Goal: Information Seeking & Learning: Learn about a topic

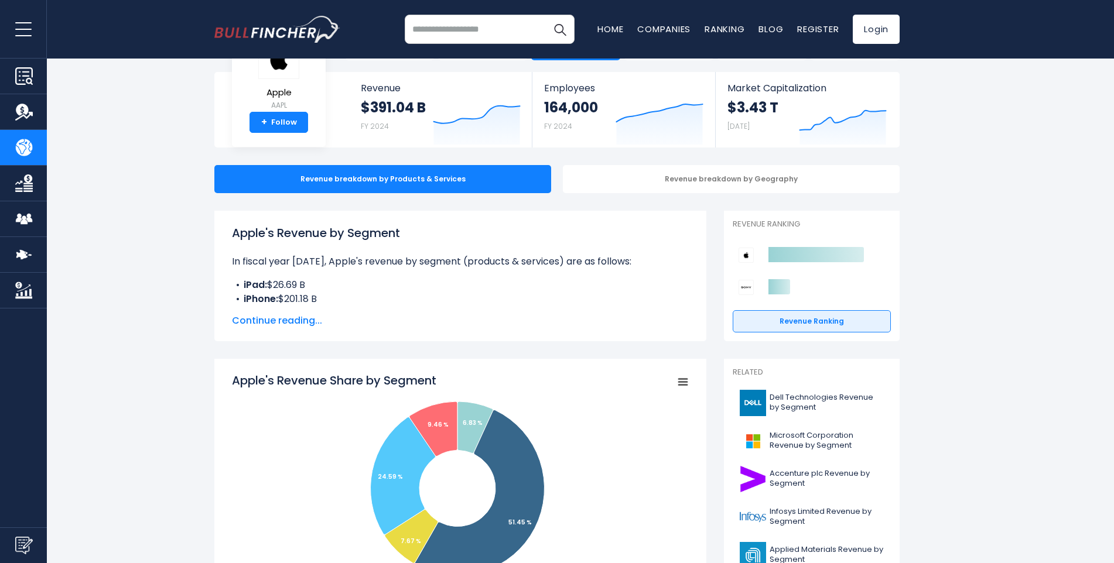
scroll to position [59, 0]
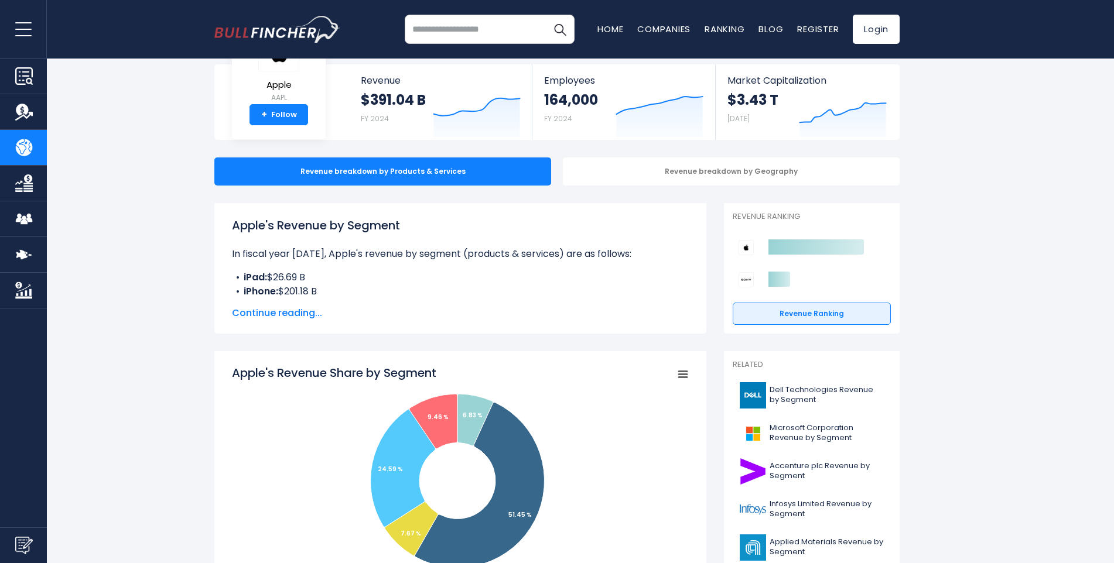
click at [301, 316] on span "Continue reading..." at bounding box center [460, 313] width 457 height 14
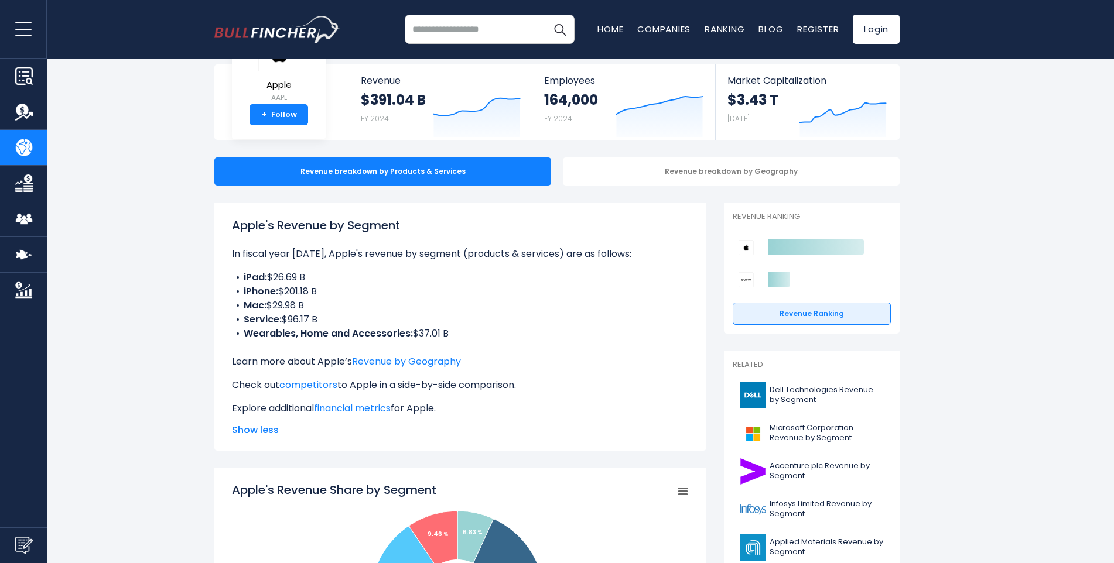
drag, startPoint x: 471, startPoint y: 279, endPoint x: 437, endPoint y: 275, distance: 34.2
drag, startPoint x: 437, startPoint y: 275, endPoint x: 425, endPoint y: 271, distance: 12.8
click at [425, 271] on li "iPad: $26.69 B" at bounding box center [460, 278] width 457 height 14
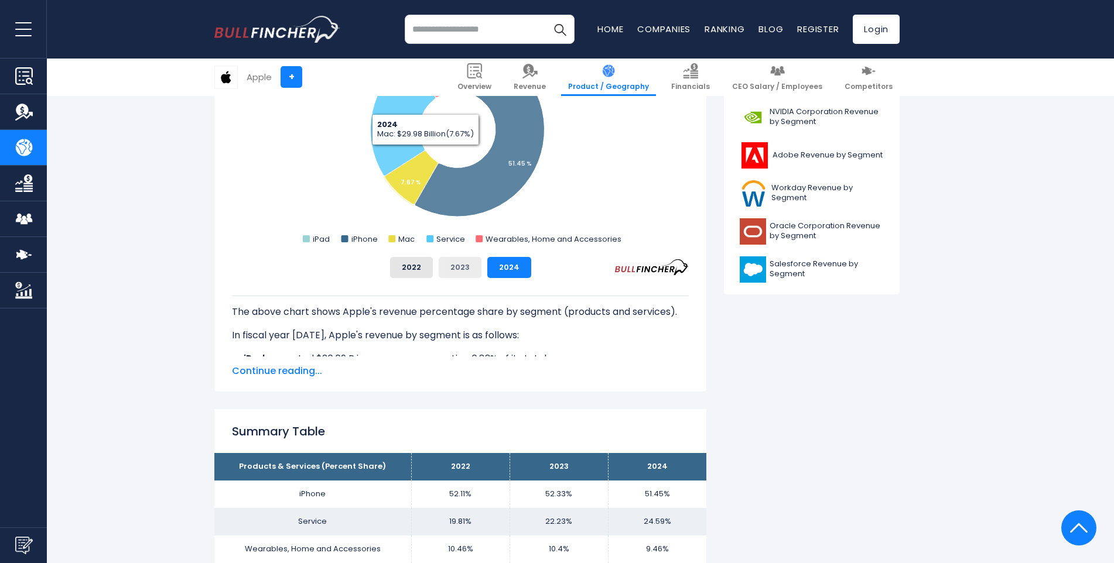
click at [461, 266] on button "2023" at bounding box center [460, 267] width 43 height 21
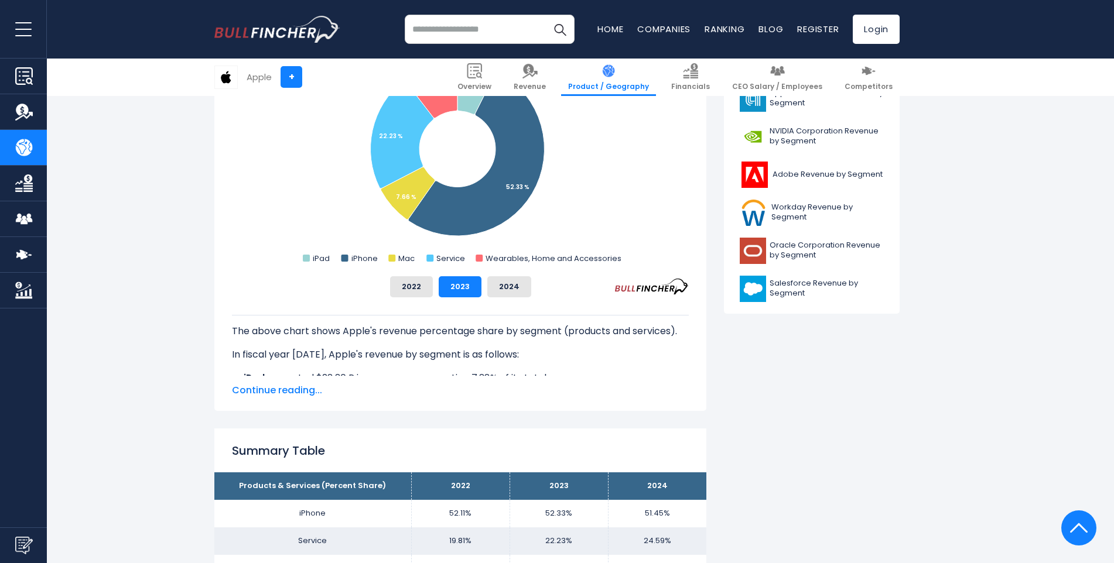
scroll to position [410, 0]
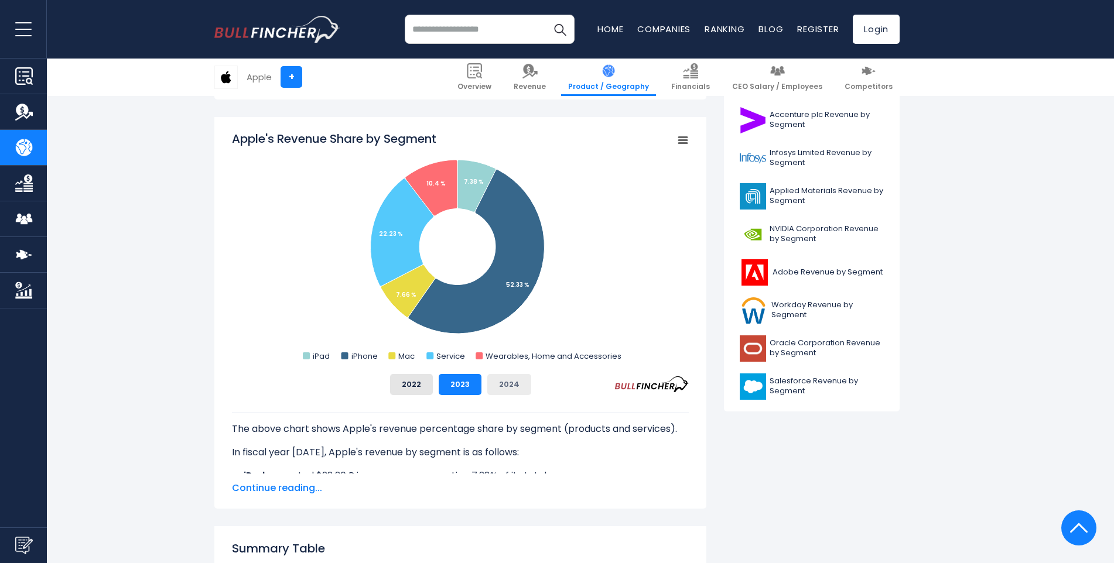
click at [509, 392] on button "2024" at bounding box center [509, 384] width 44 height 21
click at [481, 395] on div "The above chart shows Apple's revenue percentage share by segment (products and…" at bounding box center [460, 434] width 457 height 78
click at [473, 394] on button "2023" at bounding box center [460, 384] width 43 height 21
click at [502, 388] on button "2024" at bounding box center [509, 384] width 44 height 21
click at [448, 388] on button "2023" at bounding box center [460, 384] width 43 height 21
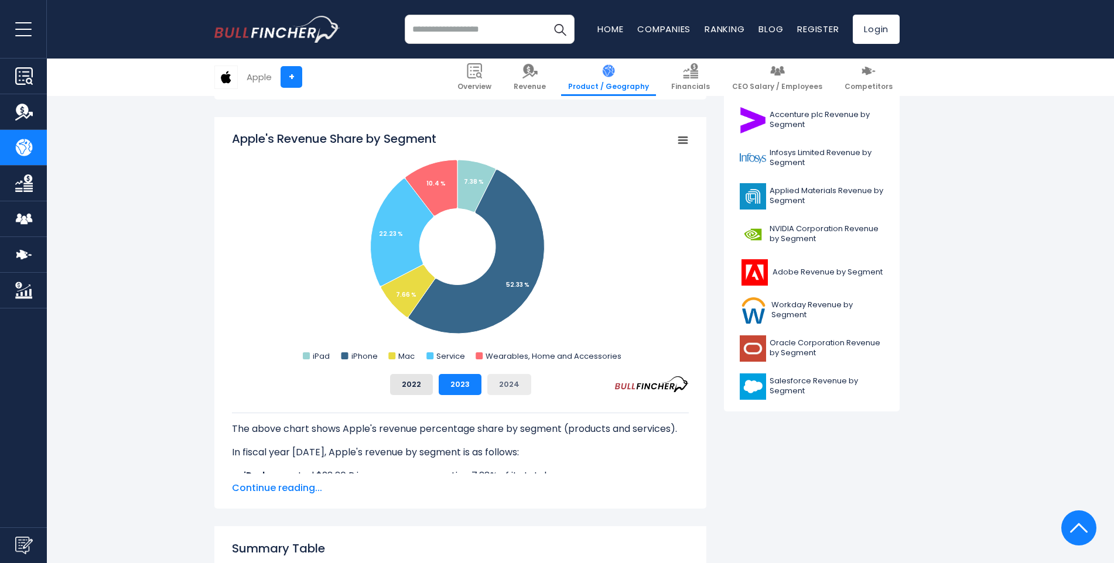
click at [490, 381] on button "2024" at bounding box center [509, 384] width 44 height 21
click at [440, 384] on button "2023" at bounding box center [460, 384] width 43 height 21
click at [421, 384] on button "2022" at bounding box center [411, 384] width 43 height 21
click at [448, 379] on button "2023" at bounding box center [460, 384] width 43 height 21
click at [499, 379] on button "2024" at bounding box center [509, 384] width 44 height 21
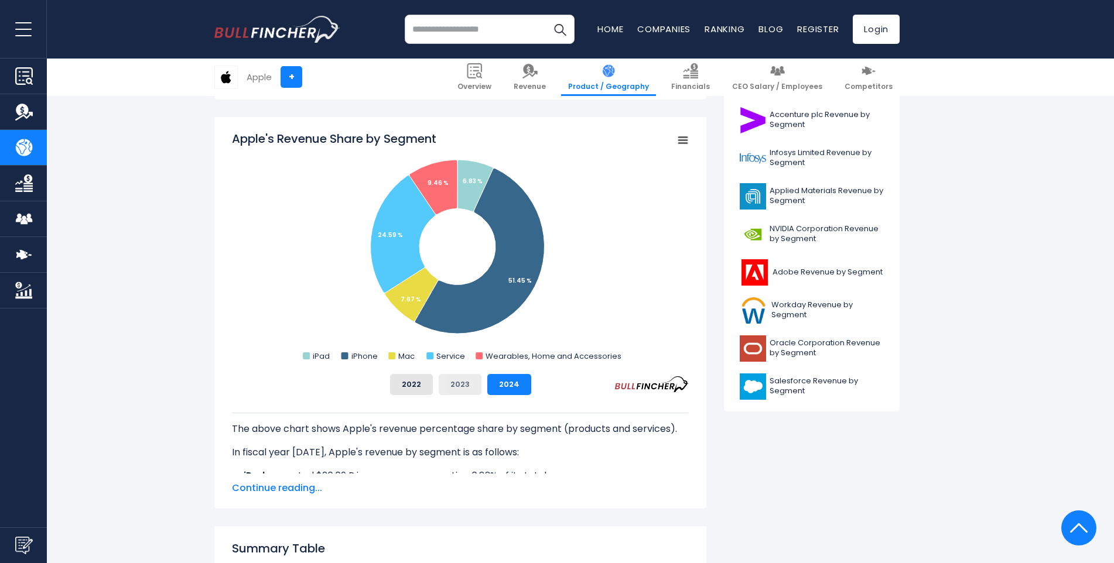
click at [472, 383] on button "2023" at bounding box center [460, 384] width 43 height 21
click at [440, 386] on button "2023" at bounding box center [460, 384] width 43 height 21
click at [420, 388] on button "2022" at bounding box center [411, 384] width 43 height 21
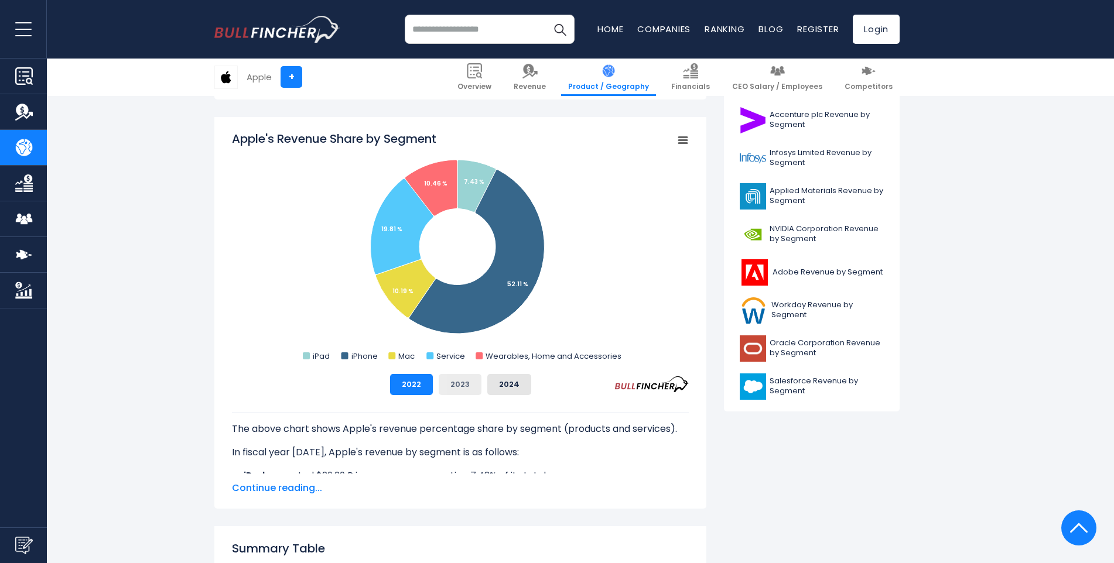
click at [471, 385] on button "2023" at bounding box center [460, 384] width 43 height 21
drag, startPoint x: 498, startPoint y: 384, endPoint x: 507, endPoint y: 385, distance: 8.8
click at [502, 385] on button "2024" at bounding box center [509, 384] width 44 height 21
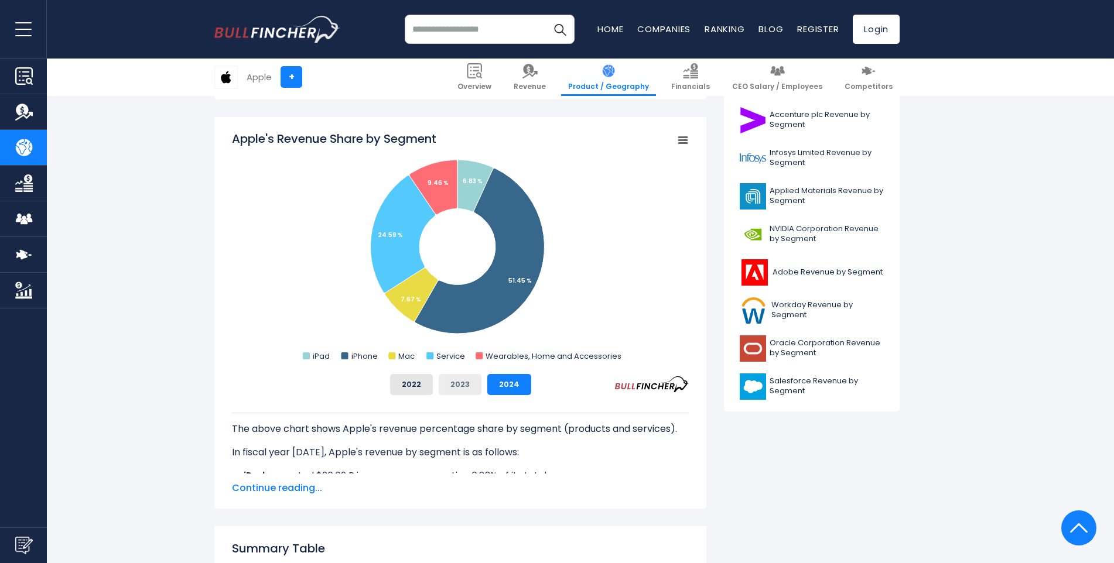
click at [464, 390] on button "2023" at bounding box center [460, 384] width 43 height 21
click at [425, 391] on button "2022" at bounding box center [411, 384] width 43 height 21
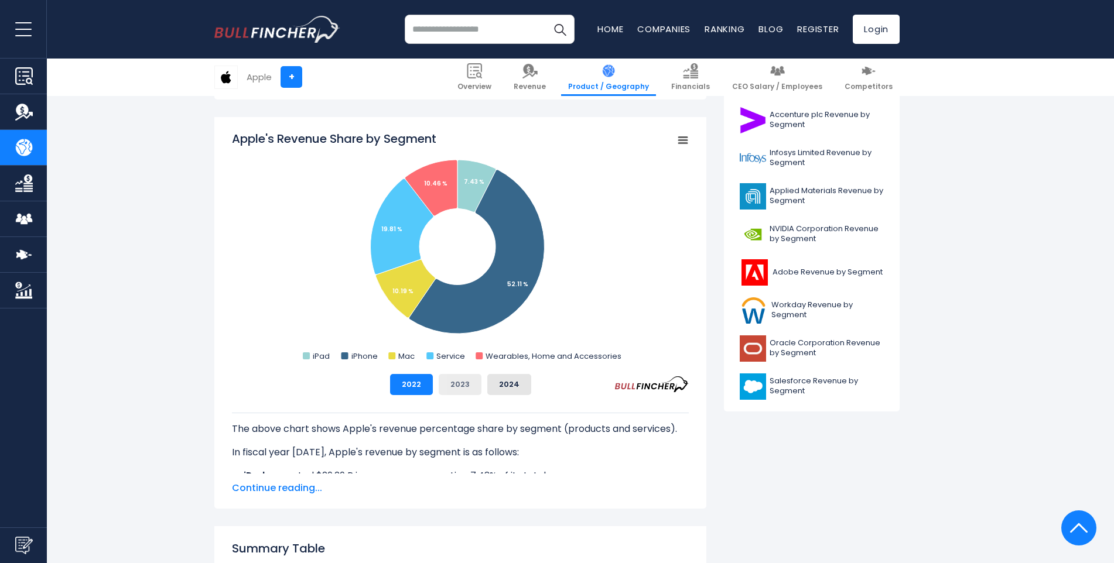
drag, startPoint x: 445, startPoint y: 387, endPoint x: 457, endPoint y: 387, distance: 12.3
click at [450, 387] on button "2023" at bounding box center [460, 384] width 43 height 21
click at [493, 387] on button "2024" at bounding box center [509, 384] width 44 height 21
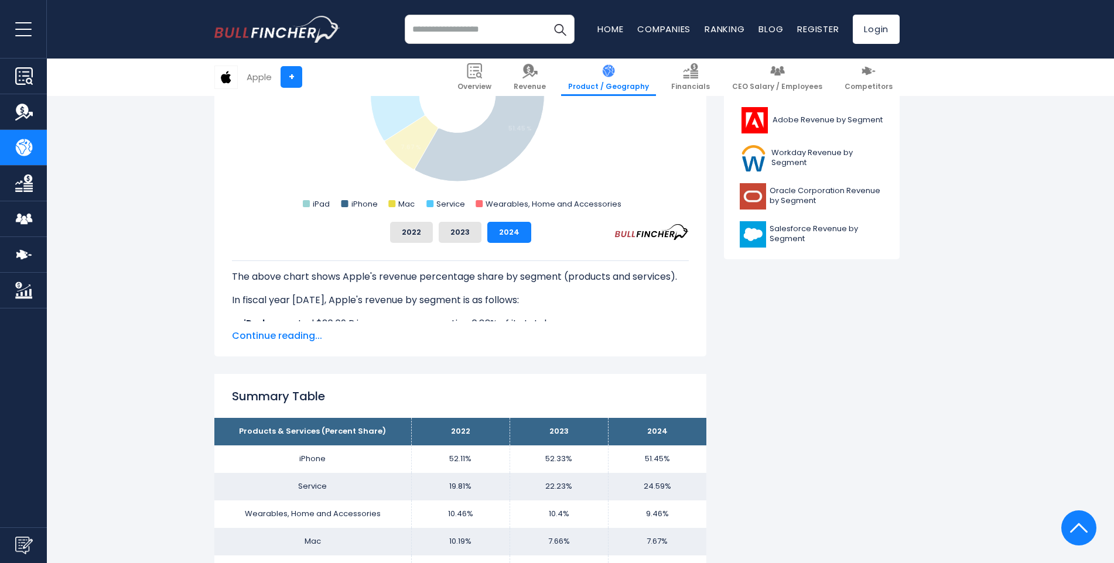
scroll to position [644, 0]
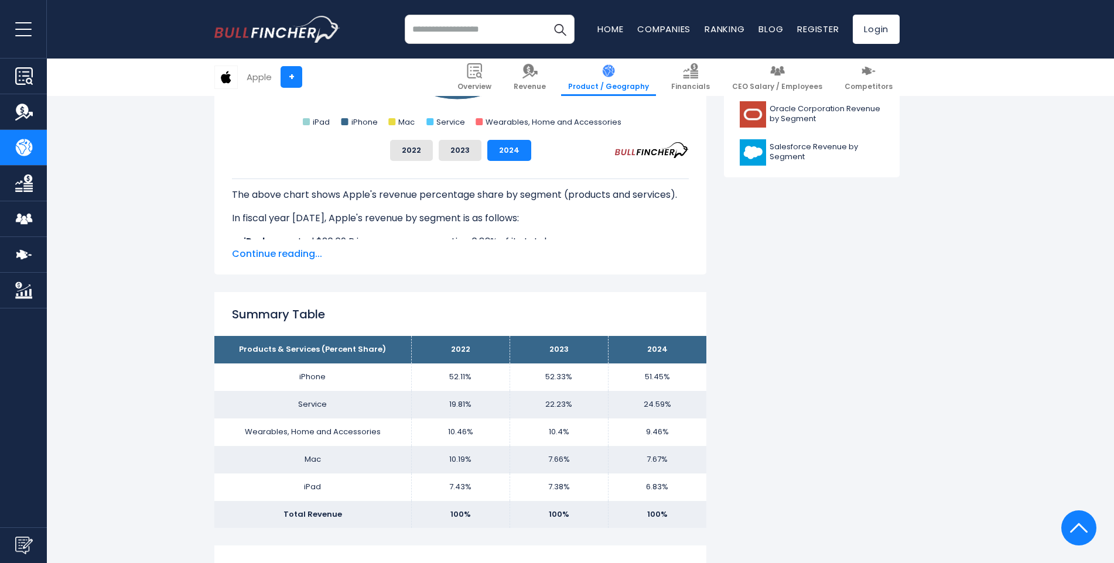
click at [316, 252] on span "Continue reading..." at bounding box center [460, 254] width 457 height 14
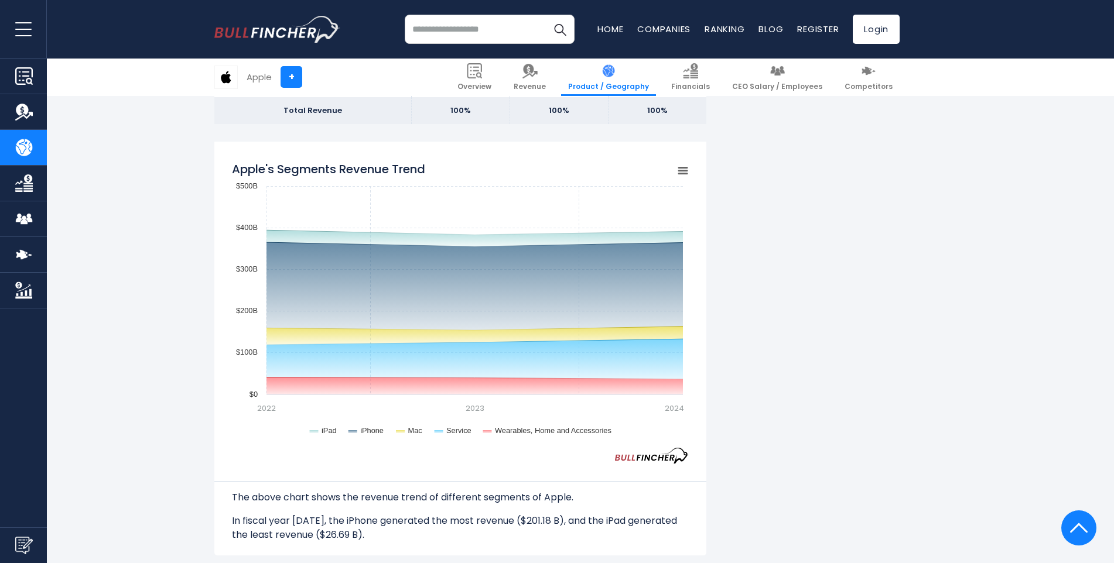
scroll to position [1171, 0]
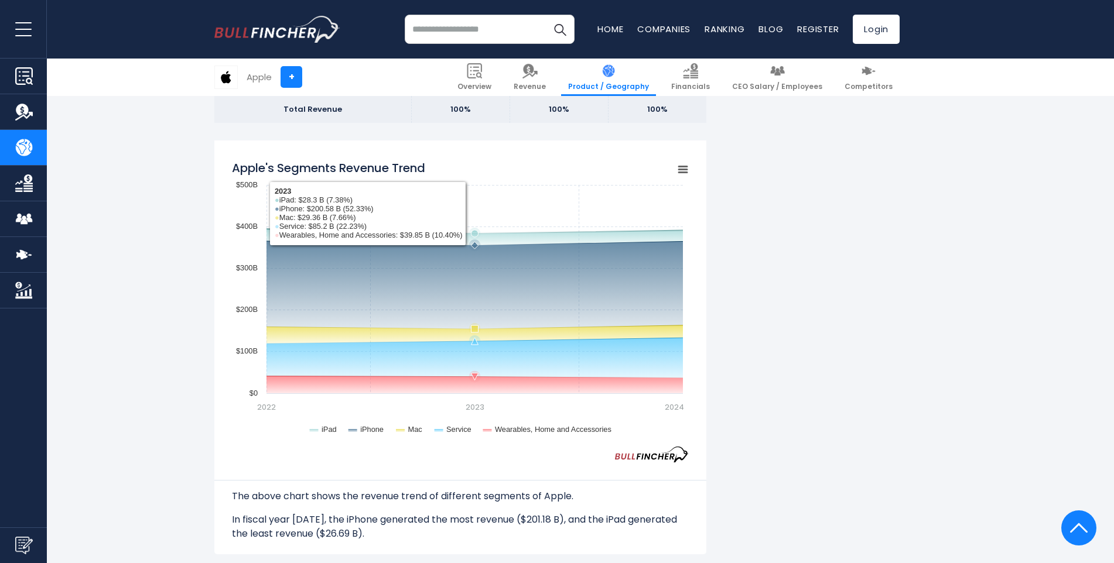
drag, startPoint x: 507, startPoint y: 191, endPoint x: 500, endPoint y: 163, distance: 28.4
drag, startPoint x: 500, startPoint y: 163, endPoint x: 469, endPoint y: 160, distance: 31.2
click at [469, 160] on rect "Apple's Segments Revenue Trend" at bounding box center [460, 300] width 457 height 293
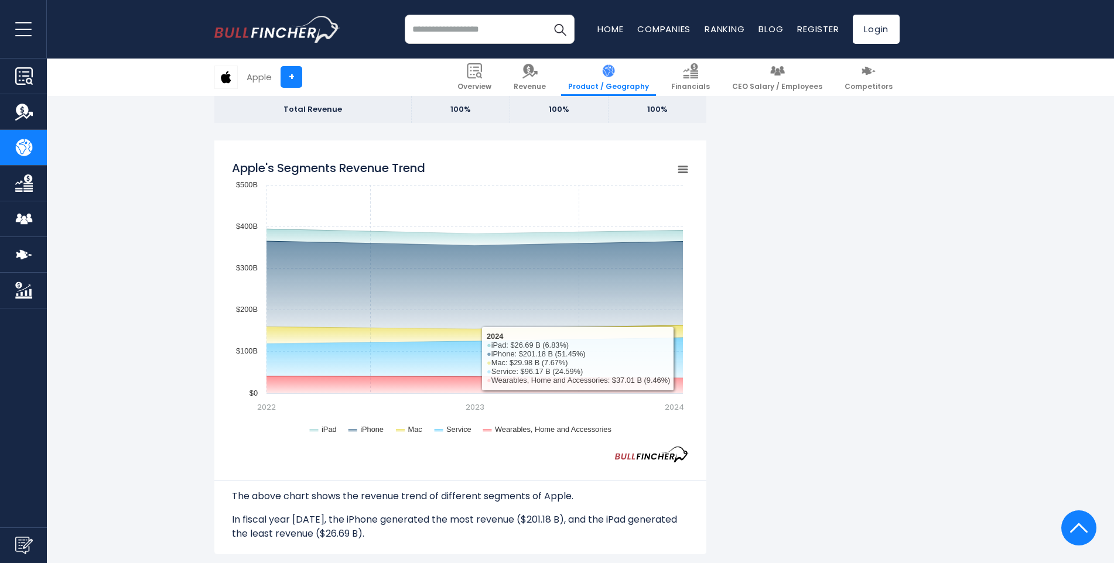
drag, startPoint x: 549, startPoint y: 446, endPoint x: 534, endPoint y: 451, distance: 16.5
click at [542, 450] on div "Apple's Segments Revenue Trend Created with Highcharts 12.1.2 Chart context men…" at bounding box center [460, 308] width 457 height 309
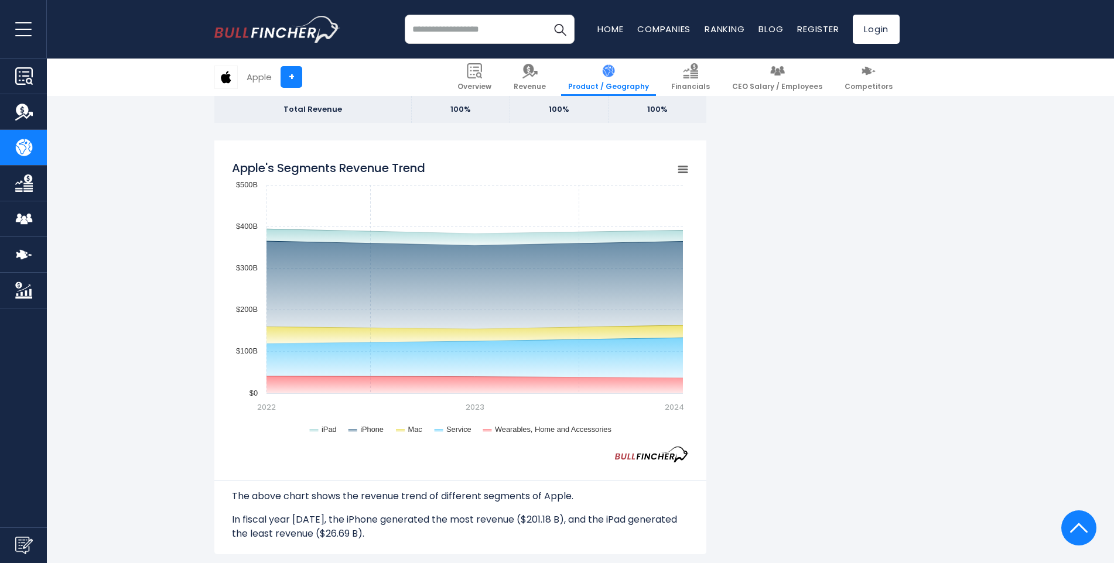
click at [471, 460] on div "Apple's Segments Revenue Trend Created with Highcharts 12.1.2 Chart context men…" at bounding box center [460, 308] width 457 height 309
click at [466, 463] on div "The above chart shows the revenue trend of different segments of Apple. In fisc…" at bounding box center [460, 502] width 457 height 78
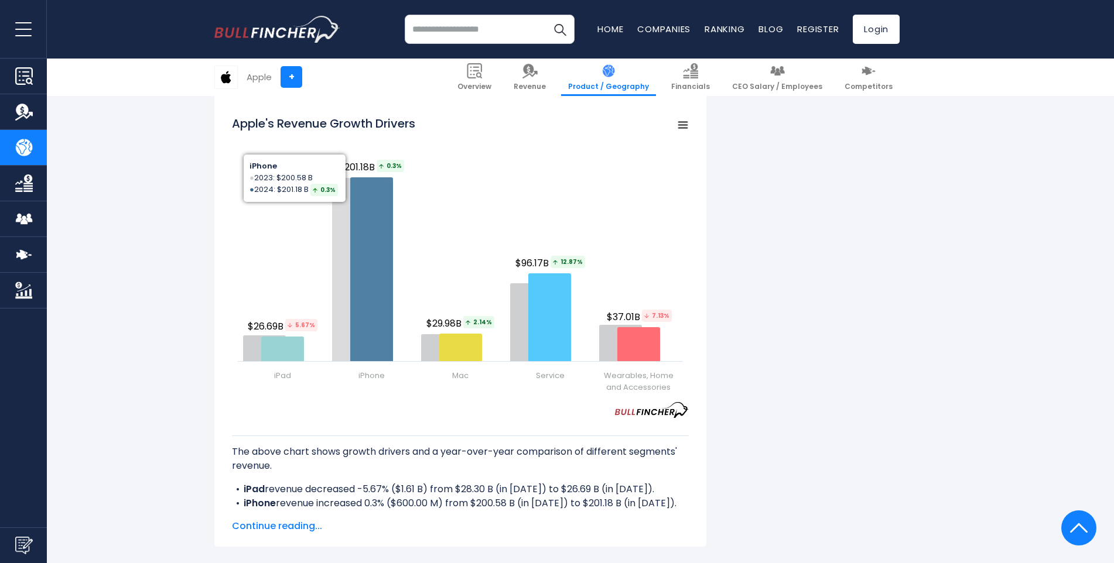
scroll to position [1640, 0]
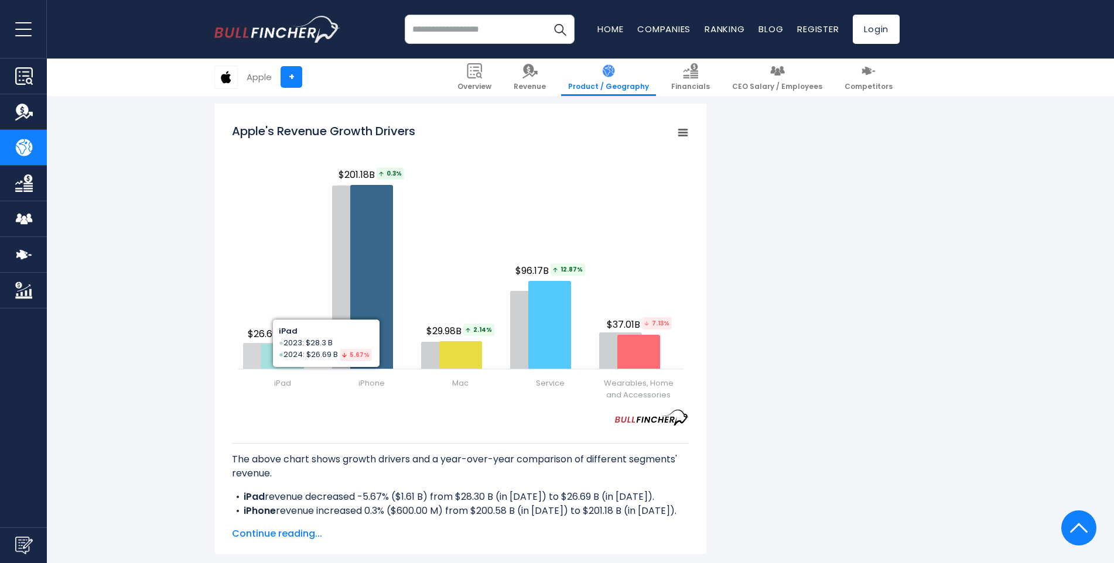
drag, startPoint x: 423, startPoint y: 423, endPoint x: 399, endPoint y: 428, distance: 24.4
drag, startPoint x: 399, startPoint y: 428, endPoint x: 392, endPoint y: 428, distance: 7.1
click at [392, 428] on div "The above chart shows growth drivers and a year-over-year comparison of differe…" at bounding box center [460, 473] width 457 height 94
click at [466, 418] on div "Apple's Revenue Growth Drivers Created with Highcharts 12.1.2 Chart context men…" at bounding box center [460, 271] width 457 height 309
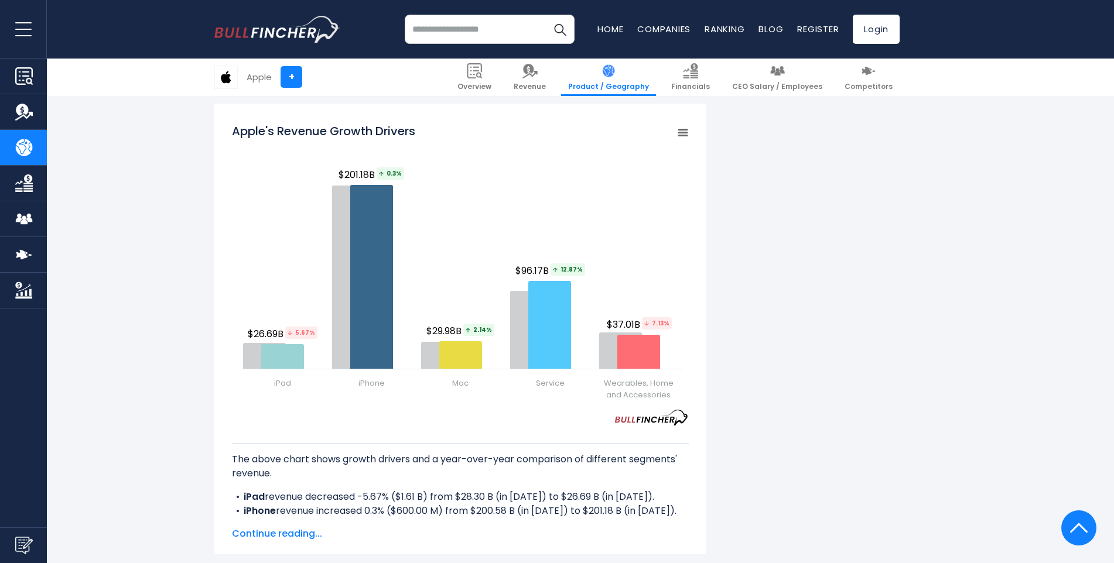
click at [466, 418] on div "Apple's Revenue Growth Drivers Created with Highcharts 12.1.2 Chart context men…" at bounding box center [460, 271] width 457 height 309
click at [452, 425] on div "Apple's Revenue Growth Drivers Created with Highcharts 12.1.2 Chart context men…" at bounding box center [460, 271] width 457 height 309
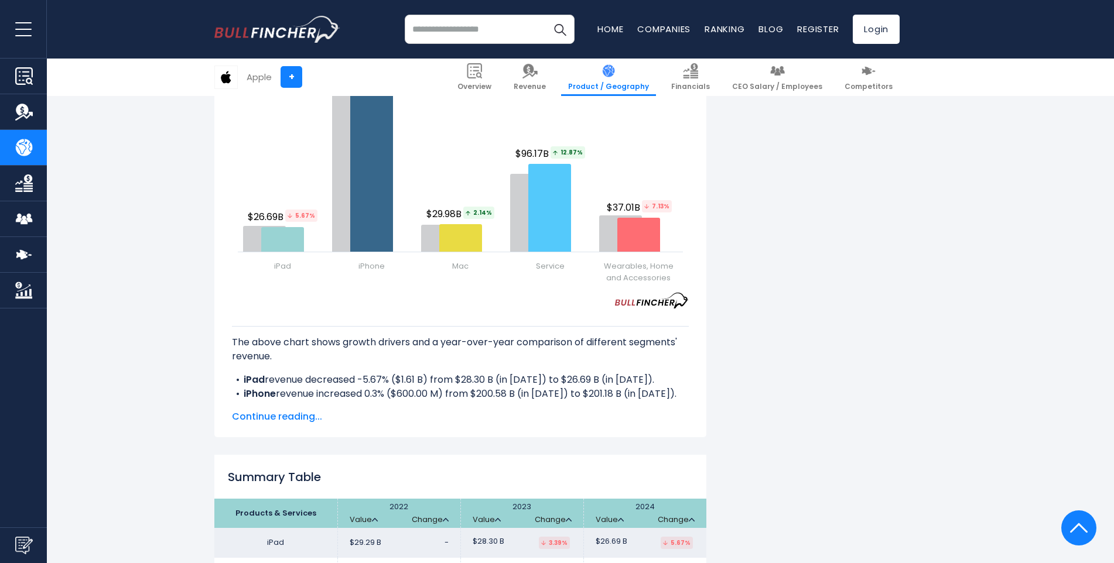
scroll to position [1991, 0]
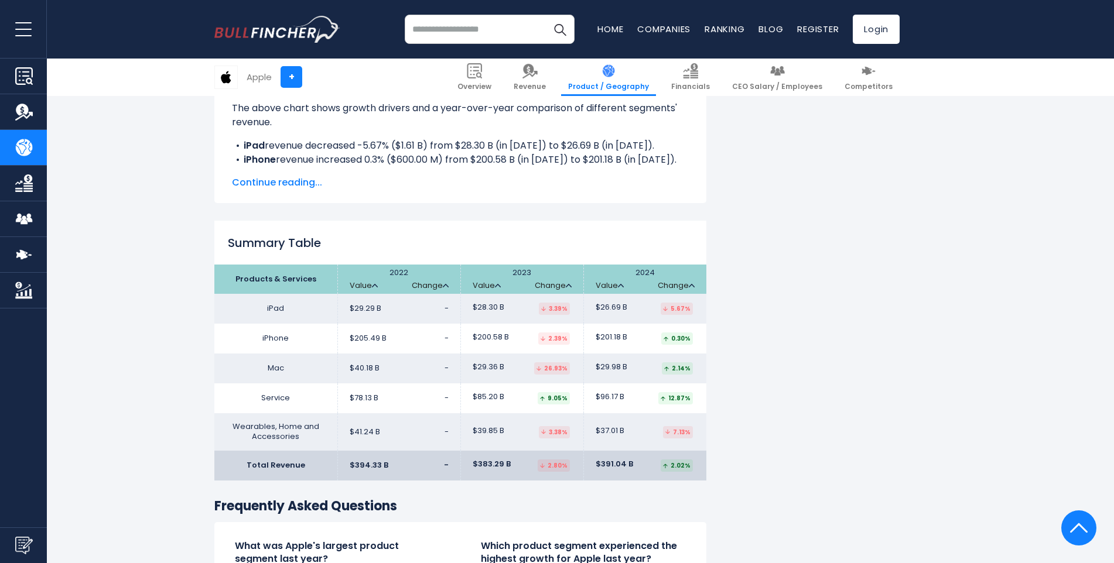
drag, startPoint x: 510, startPoint y: 283, endPoint x: 501, endPoint y: 284, distance: 8.8
click at [510, 283] on th "2023 Value Change" at bounding box center [521, 279] width 123 height 29
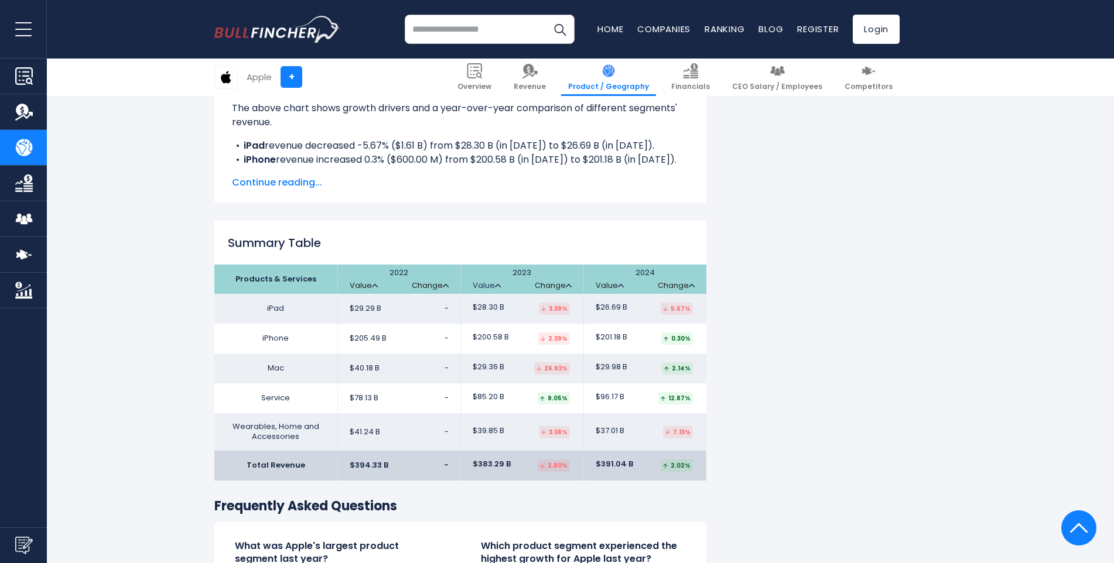
click at [495, 286] on img at bounding box center [498, 286] width 6 height 4
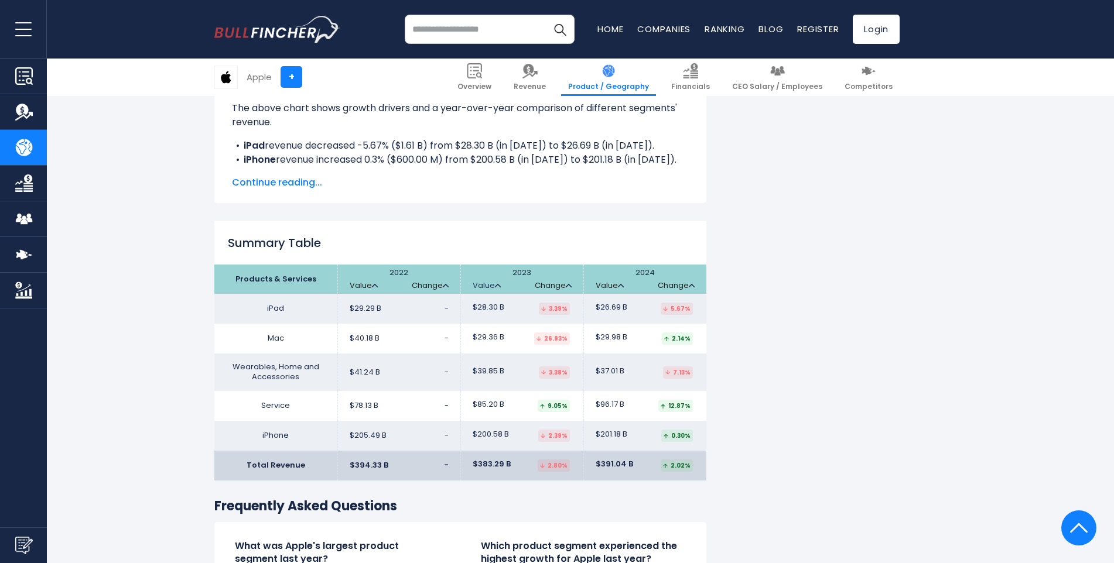
click at [495, 286] on img at bounding box center [498, 286] width 6 height 4
drag, startPoint x: 510, startPoint y: 227, endPoint x: 504, endPoint y: 232, distance: 8.3
click at [509, 227] on div "Summary Table Products & Services 2022 Value Change Value Change Value Change i…" at bounding box center [460, 351] width 492 height 260
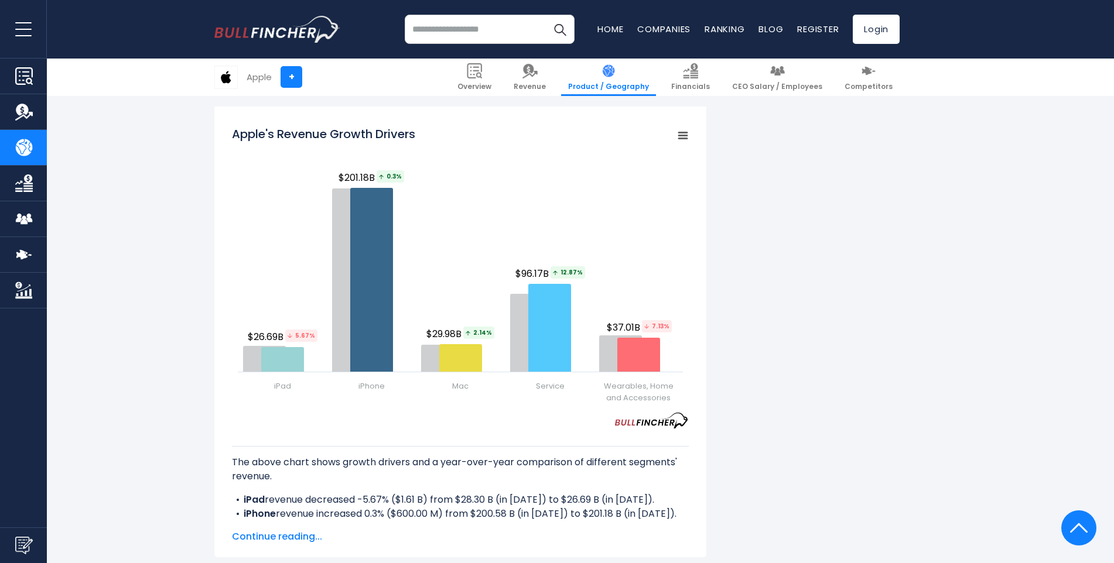
scroll to position [1608, 0]
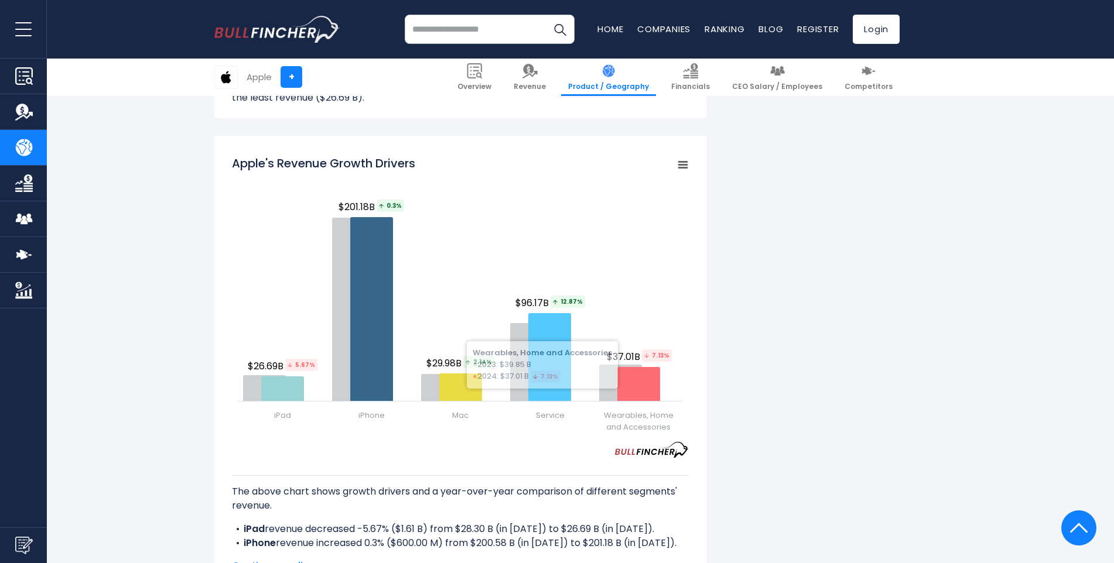
click at [679, 168] on icon "Apple's Revenue Growth Drivers" at bounding box center [683, 165] width 8 height 6
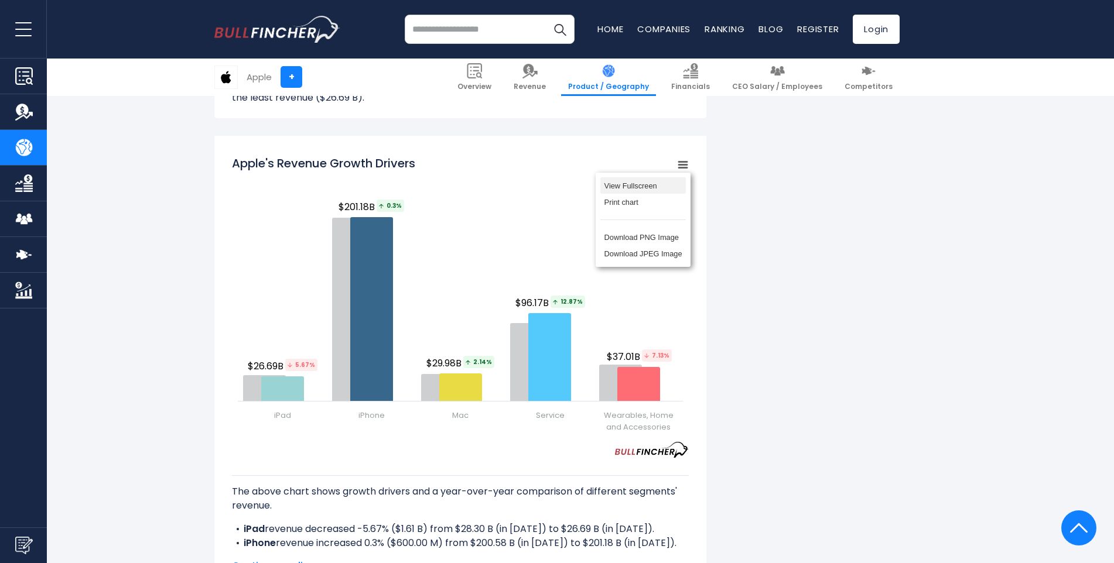
click at [666, 187] on li "View Fullscreen" at bounding box center [643, 185] width 86 height 16
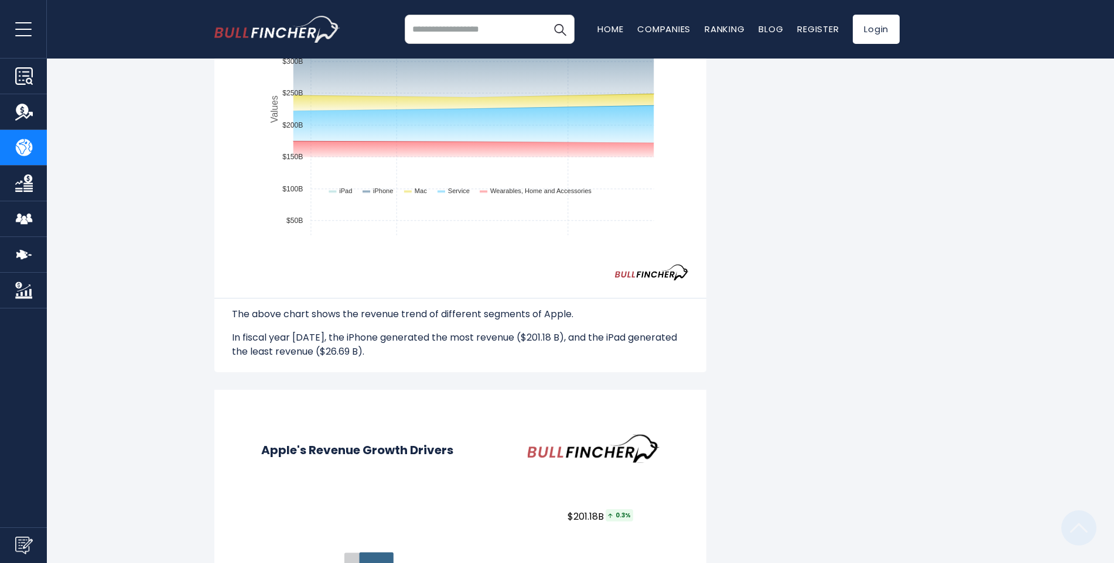
scroll to position [0, 0]
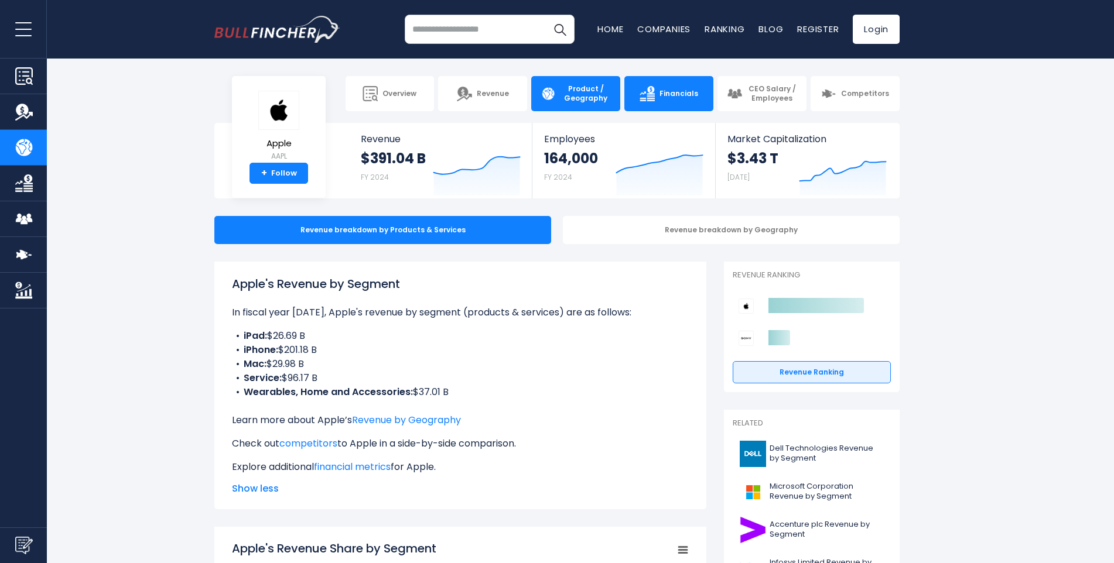
click at [659, 88] on link "Financials" at bounding box center [668, 93] width 89 height 35
click at [743, 93] on link "CEO Salary / Employees" at bounding box center [761, 93] width 89 height 35
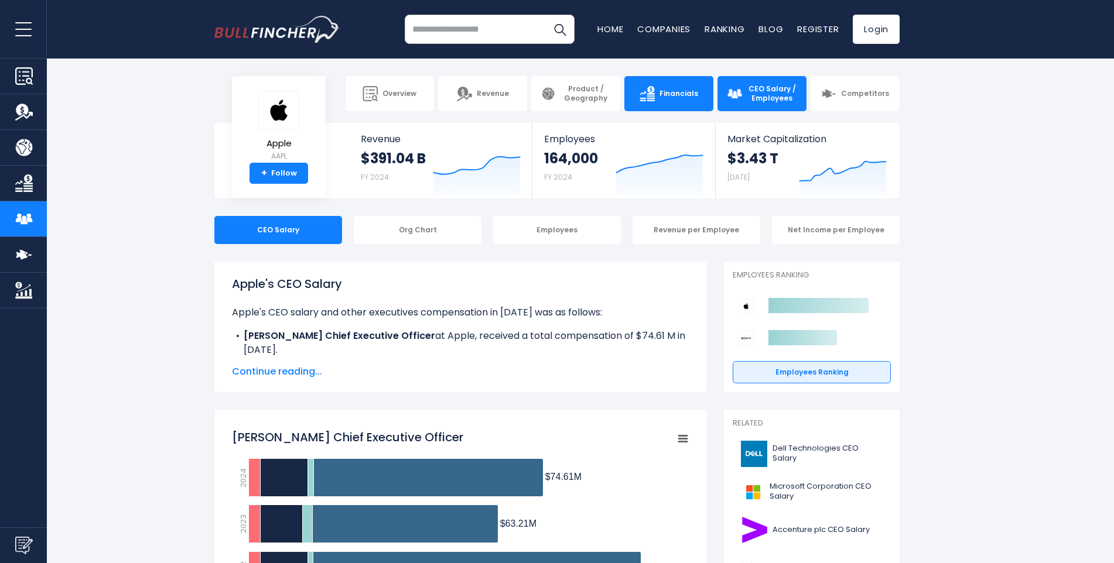
click at [668, 87] on link "Financials" at bounding box center [668, 93] width 89 height 35
click at [667, 92] on span "Financials" at bounding box center [678, 93] width 39 height 9
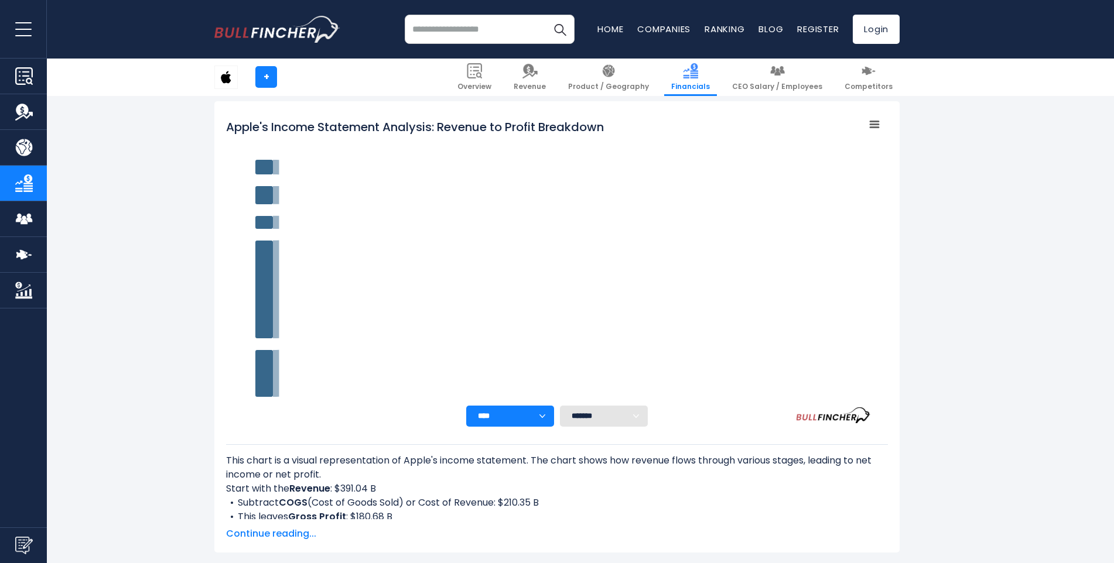
scroll to position [165, 0]
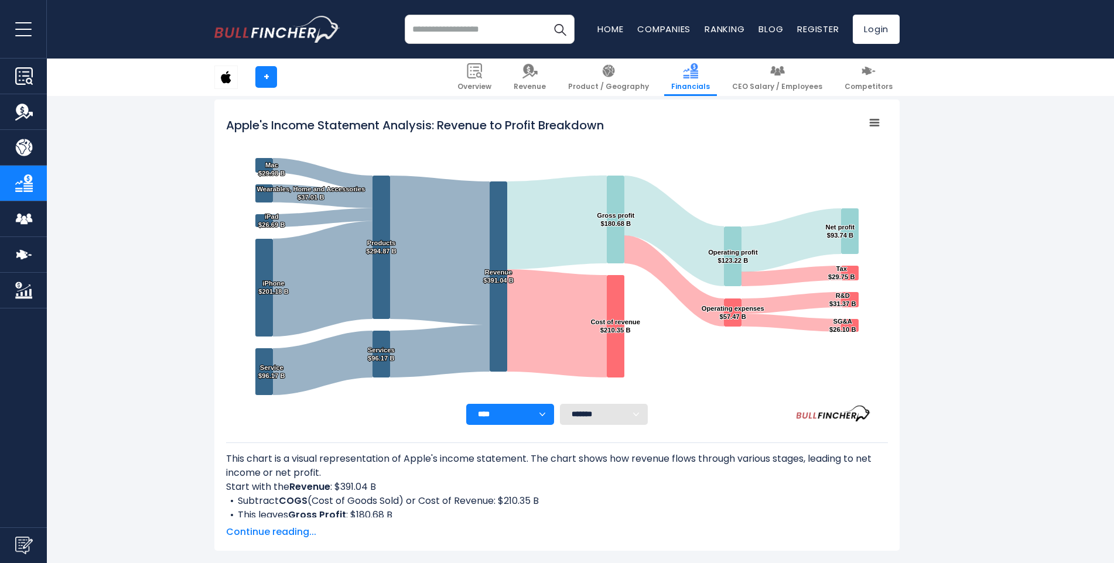
click at [607, 424] on select "******* ** ** ** **" at bounding box center [604, 414] width 88 height 21
click at [548, 406] on select "**** **** **** **** **** ****" at bounding box center [510, 414] width 88 height 21
select select "****"
click at [466, 404] on select "**** **** **** **** **** ****" at bounding box center [510, 414] width 88 height 21
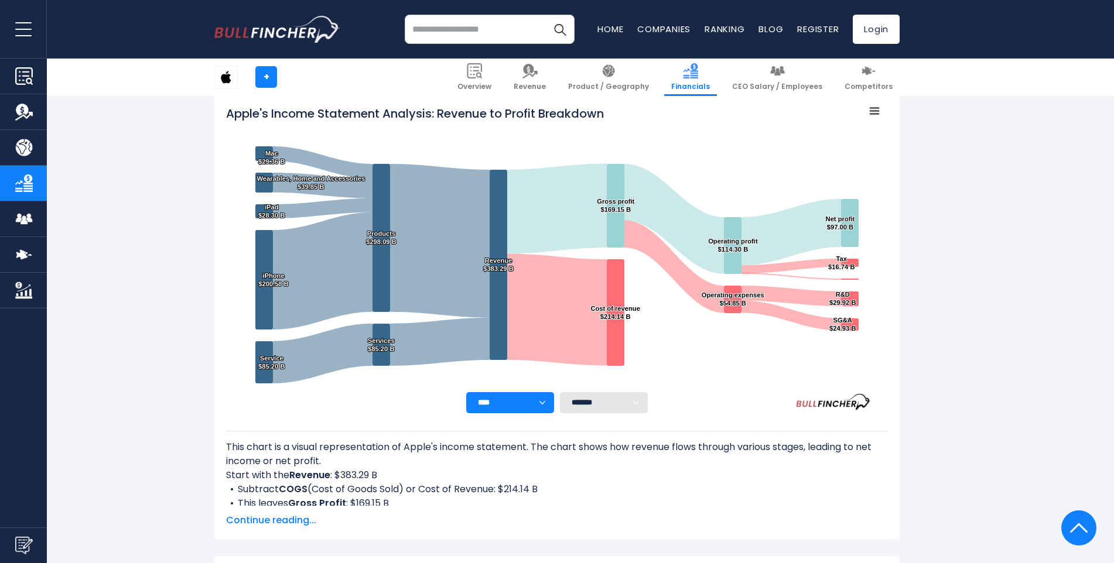
scroll to position [0, 0]
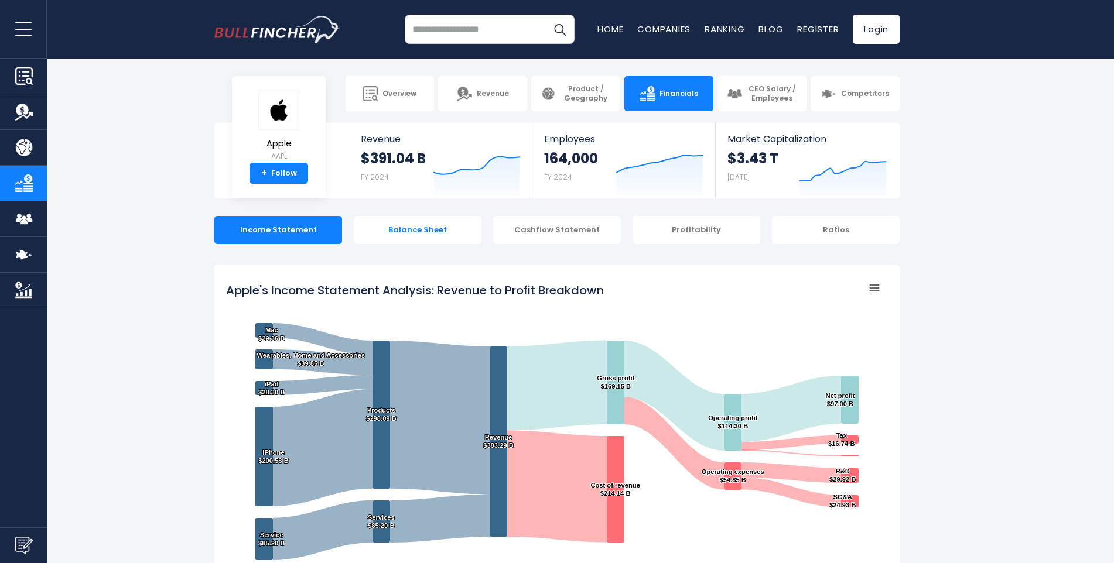
click at [437, 230] on div "Balance Sheet" at bounding box center [418, 230] width 128 height 28
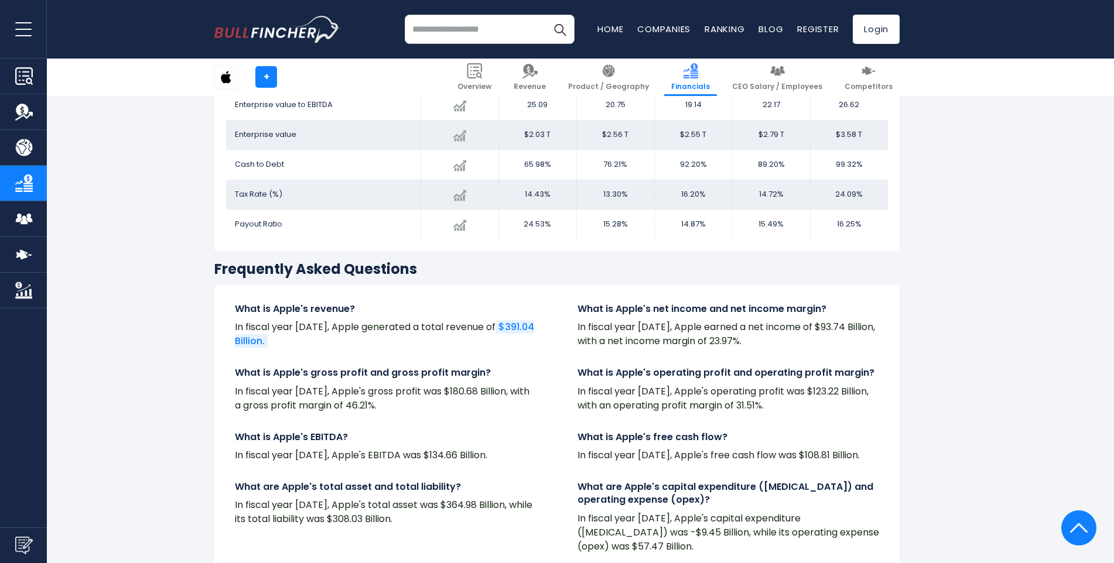
scroll to position [2515, 0]
click at [499, 240] on div "Apple's Ratios Chart 2020 2024" at bounding box center [556, 55] width 685 height 392
click at [520, 268] on h3 "Frequently Asked Questions" at bounding box center [556, 268] width 685 height 18
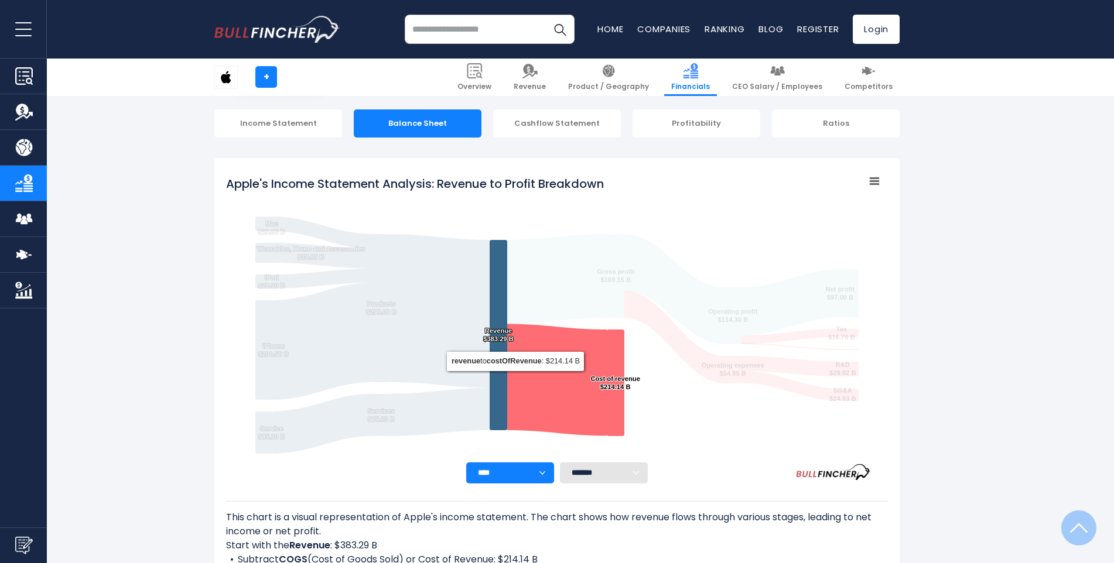
scroll to position [0, 0]
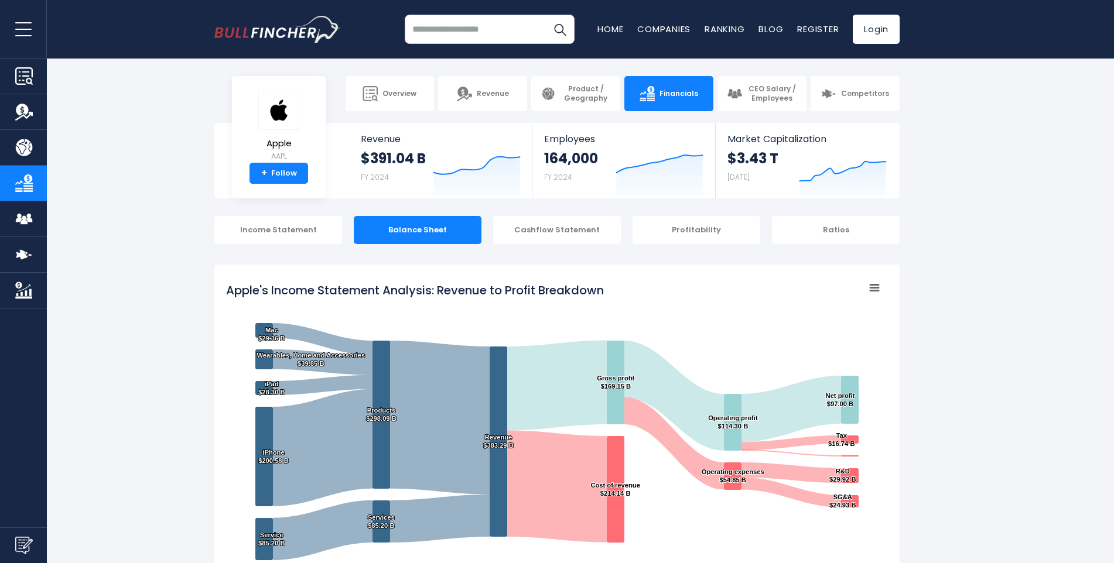
click at [977, 164] on section "Apple AAPL + Follow Revenue $391.04 B FY 2024 Created with Highcharts 12.1.2 Em…" at bounding box center [557, 161] width 1114 height 76
drag, startPoint x: 977, startPoint y: 164, endPoint x: 965, endPoint y: 202, distance: 40.2
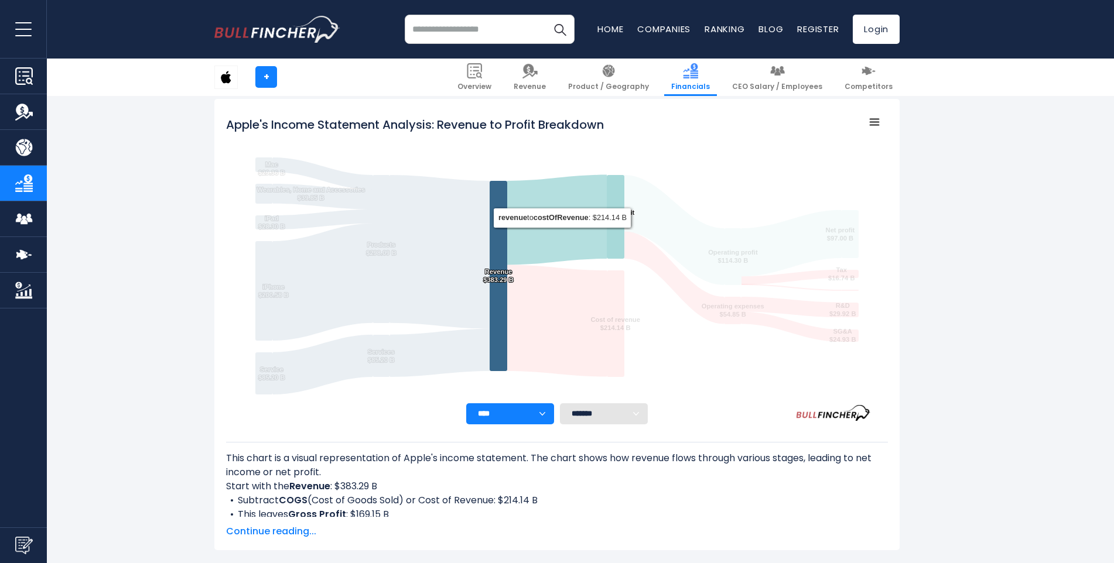
scroll to position [176, 0]
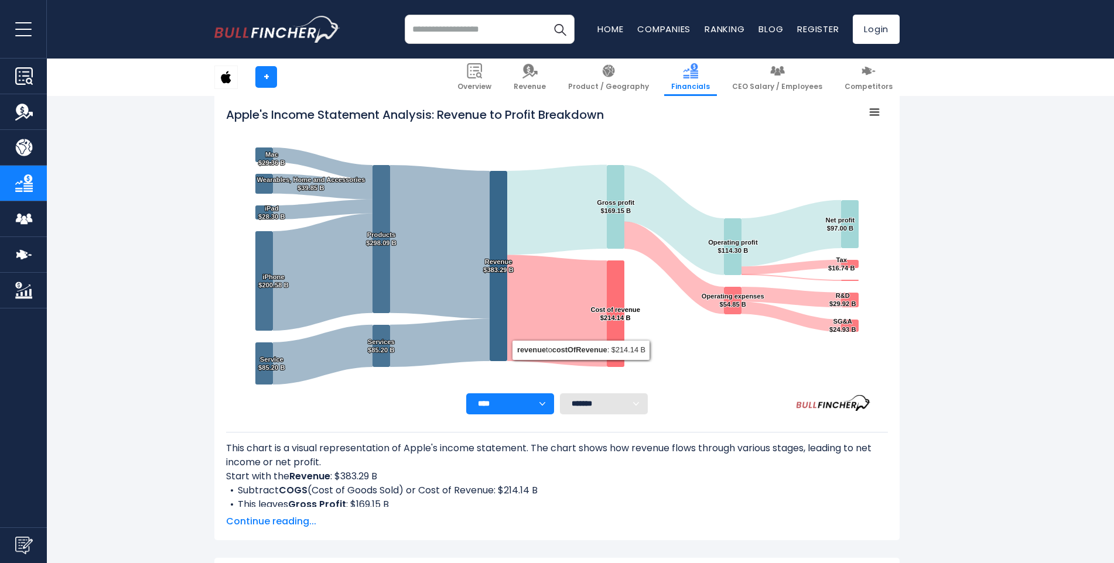
click at [549, 407] on select "**** **** **** **** **** ****" at bounding box center [510, 404] width 88 height 21
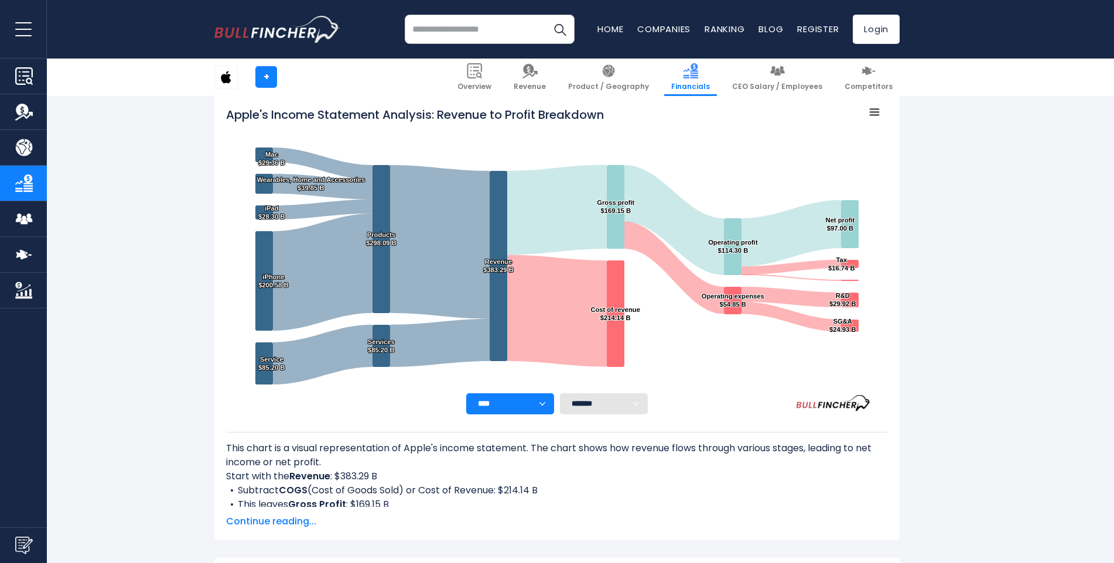
click at [639, 476] on div "This chart is a visual representation of Apple's income statement. The chart sh…" at bounding box center [557, 475] width 662 height 66
drag, startPoint x: 644, startPoint y: 470, endPoint x: 618, endPoint y: 475, distance: 26.3
click at [621, 476] on div "This chart is a visual representation of Apple's income statement. The chart sh…" at bounding box center [557, 475] width 662 height 66
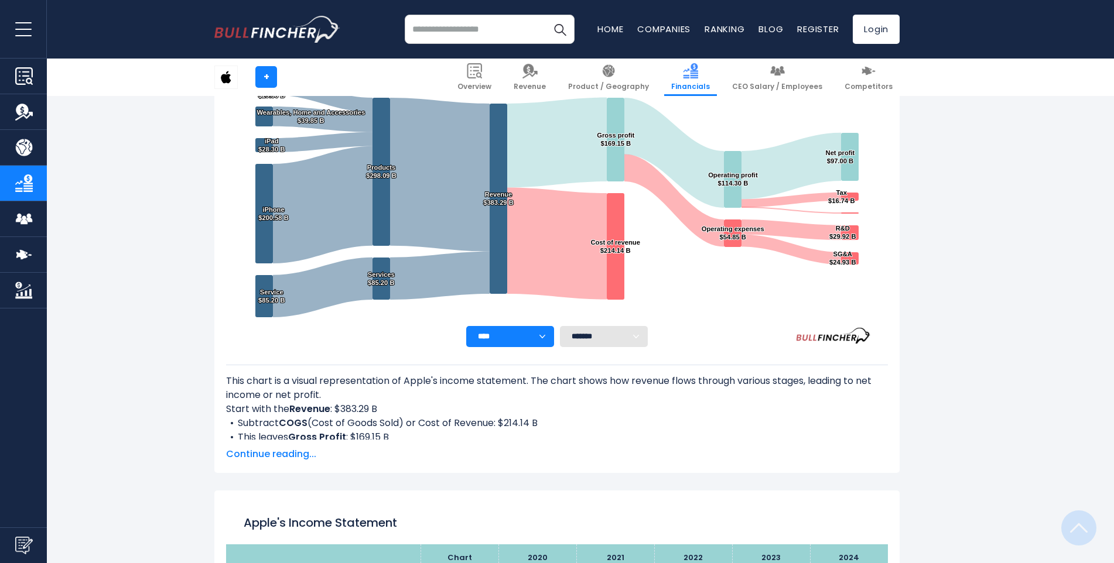
scroll to position [527, 0]
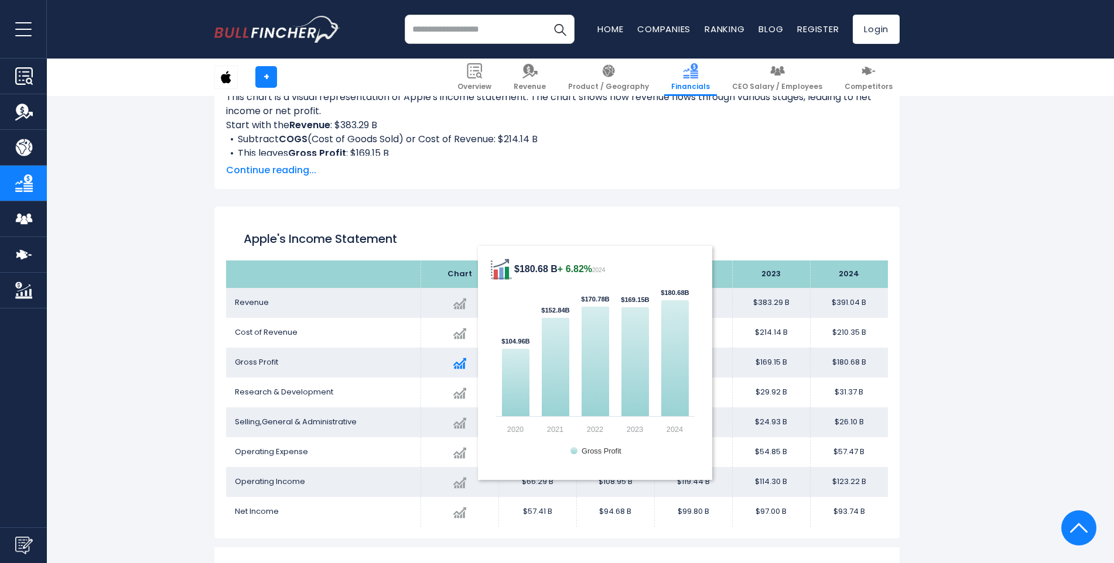
click at [457, 361] on img at bounding box center [459, 363] width 13 height 13
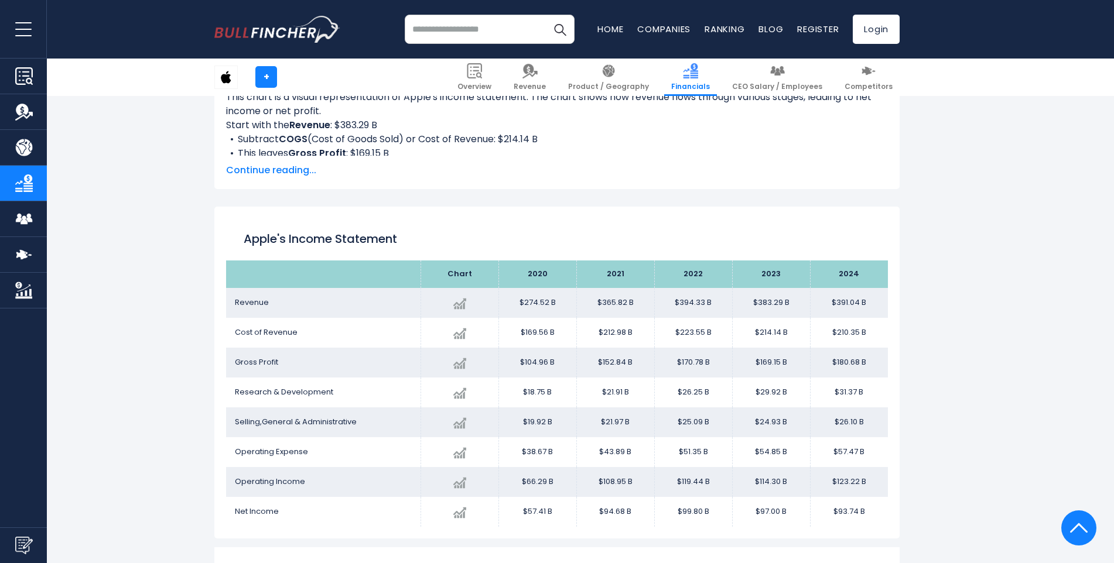
click at [805, 211] on div "Apple's Income Statement Chart Revenue ​" at bounding box center [556, 373] width 685 height 332
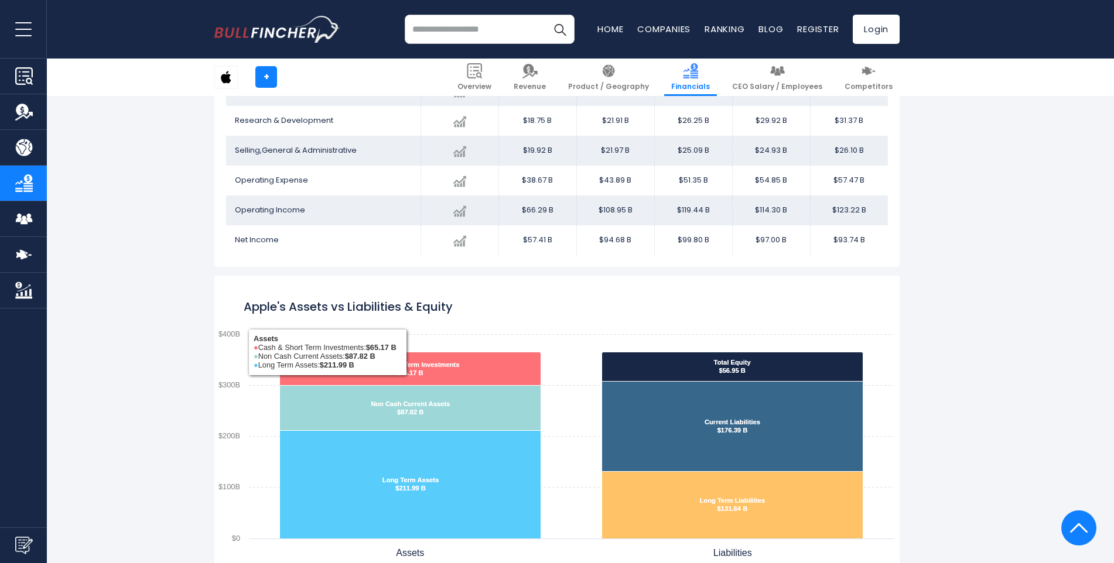
scroll to position [820, 0]
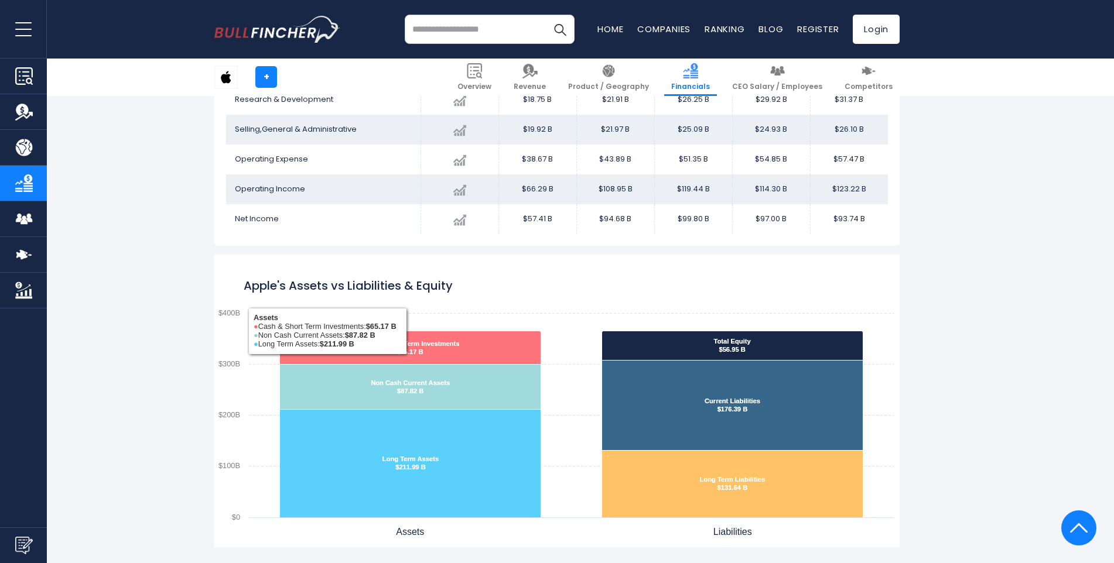
click at [577, 276] on rect "Apple's Assets vs Liabilities & Equity" at bounding box center [556, 401] width 685 height 293
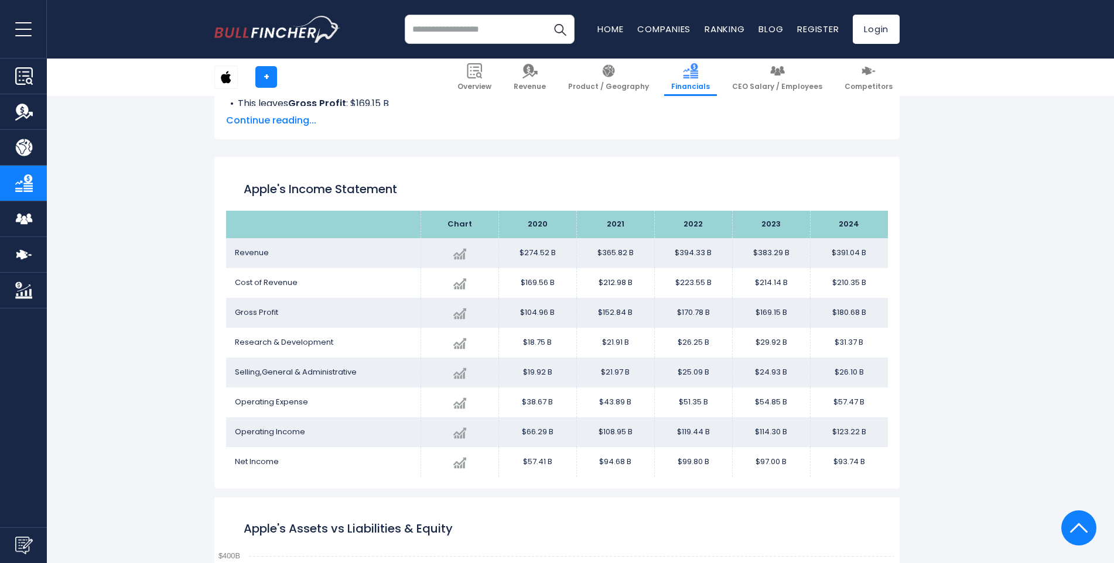
scroll to position [586, 0]
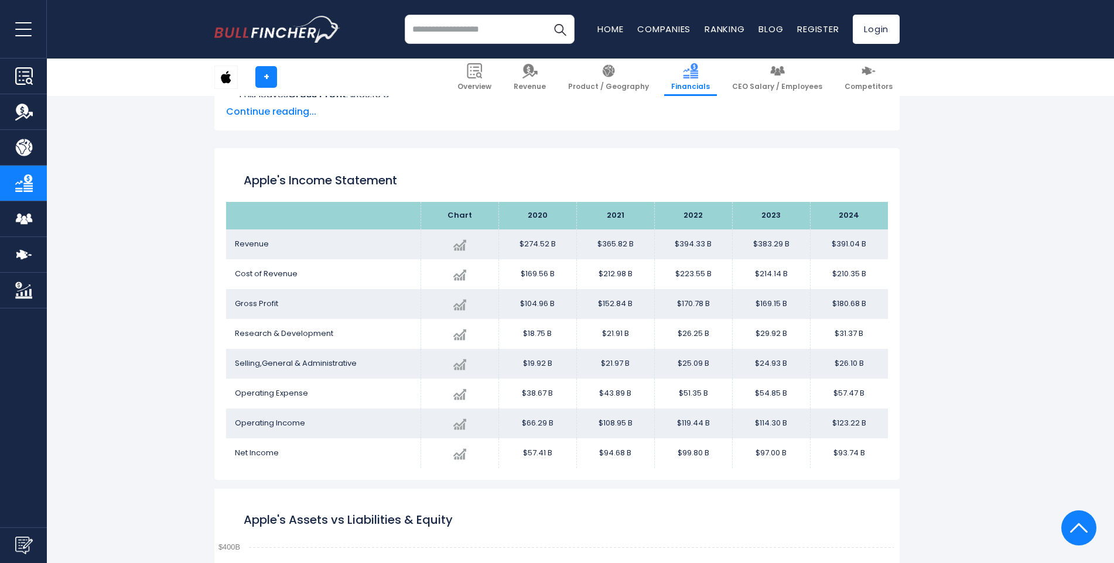
click at [252, 316] on td "Gross Profit" at bounding box center [323, 304] width 194 height 30
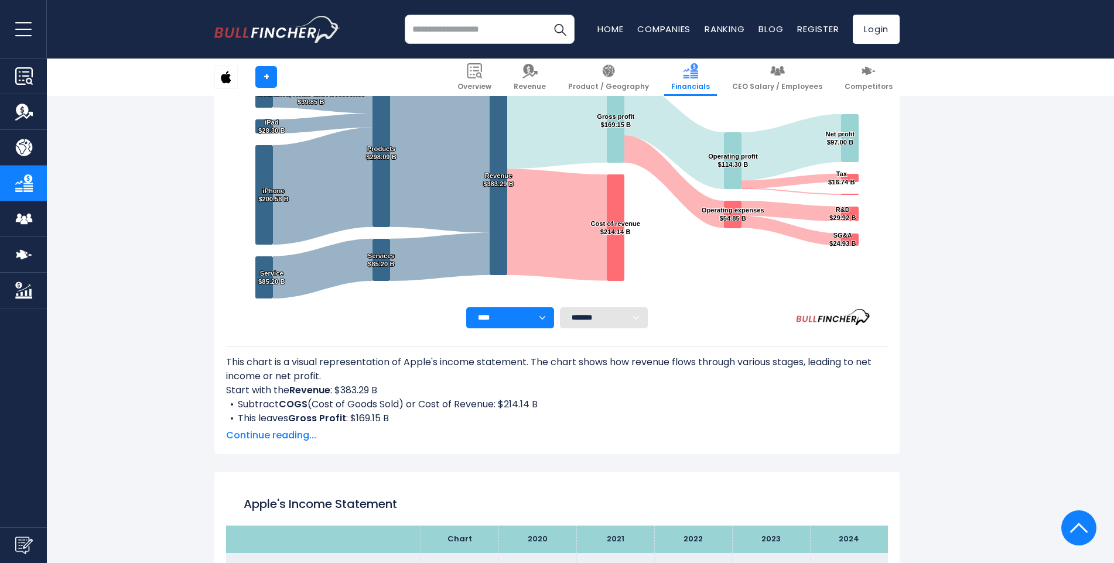
scroll to position [234, 0]
